Goal: Navigation & Orientation: Find specific page/section

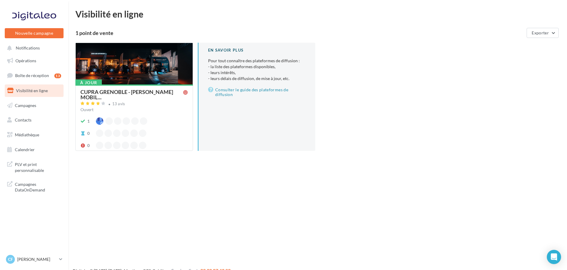
click at [36, 142] on ul "Opérations Boîte de réception 13 Visibilité en ligne Campagnes Contacts Mes cib…" at bounding box center [34, 105] width 64 height 106
click at [32, 138] on link "Médiathèque" at bounding box center [34, 135] width 61 height 12
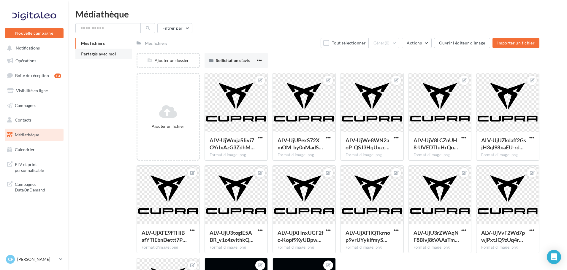
click at [101, 56] on span "Partagés avec moi" at bounding box center [98, 53] width 35 height 5
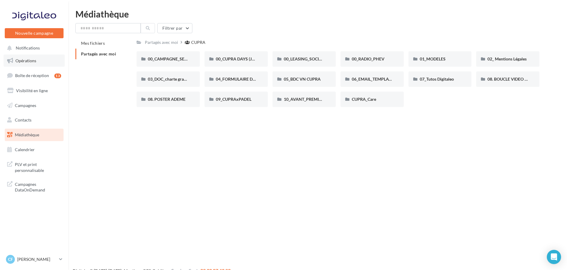
click at [26, 61] on span "Opérations" at bounding box center [25, 60] width 21 height 5
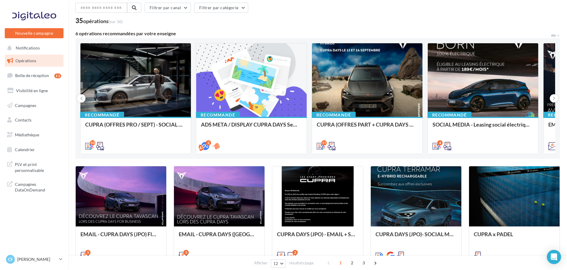
scroll to position [11, 0]
